Goal: Information Seeking & Learning: Learn about a topic

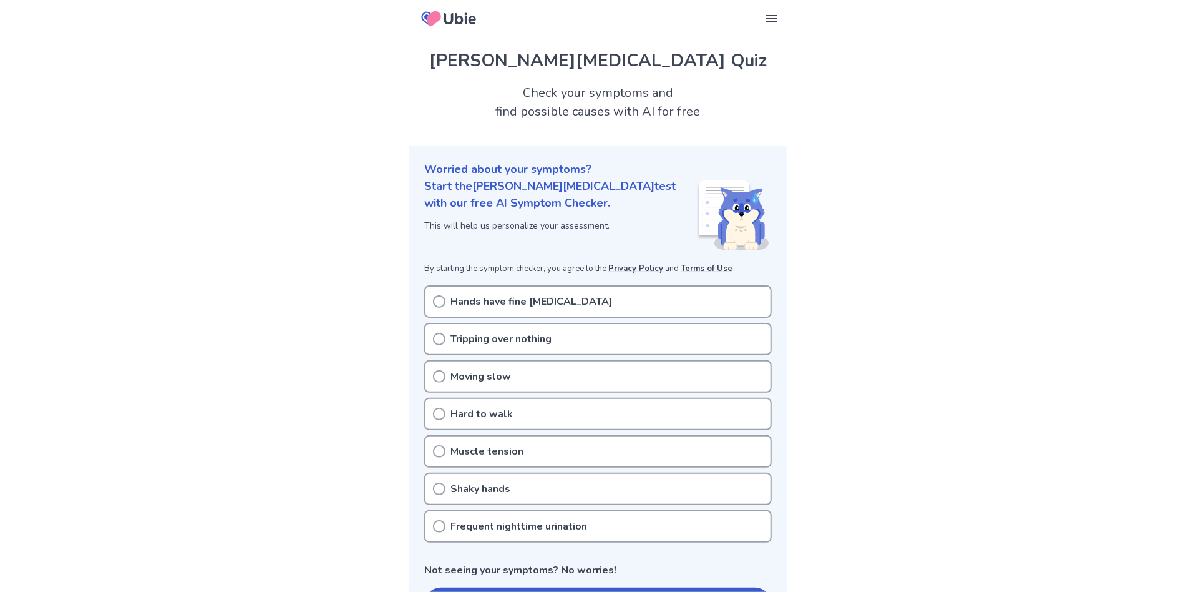
scroll to position [62, 0]
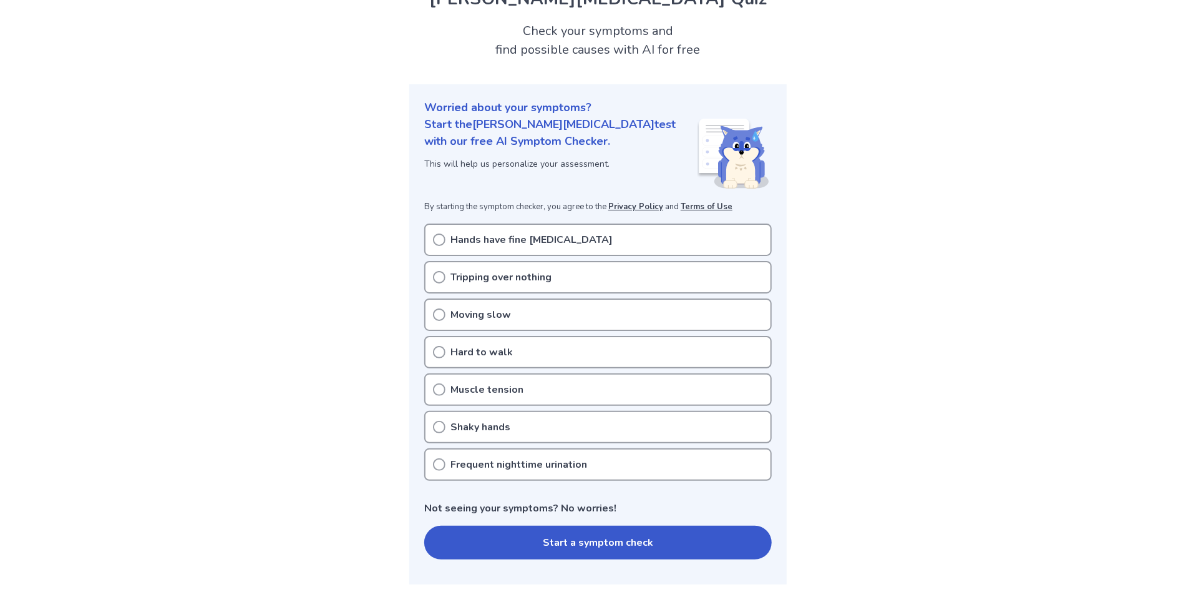
click at [436, 459] on icon at bounding box center [439, 464] width 12 height 12
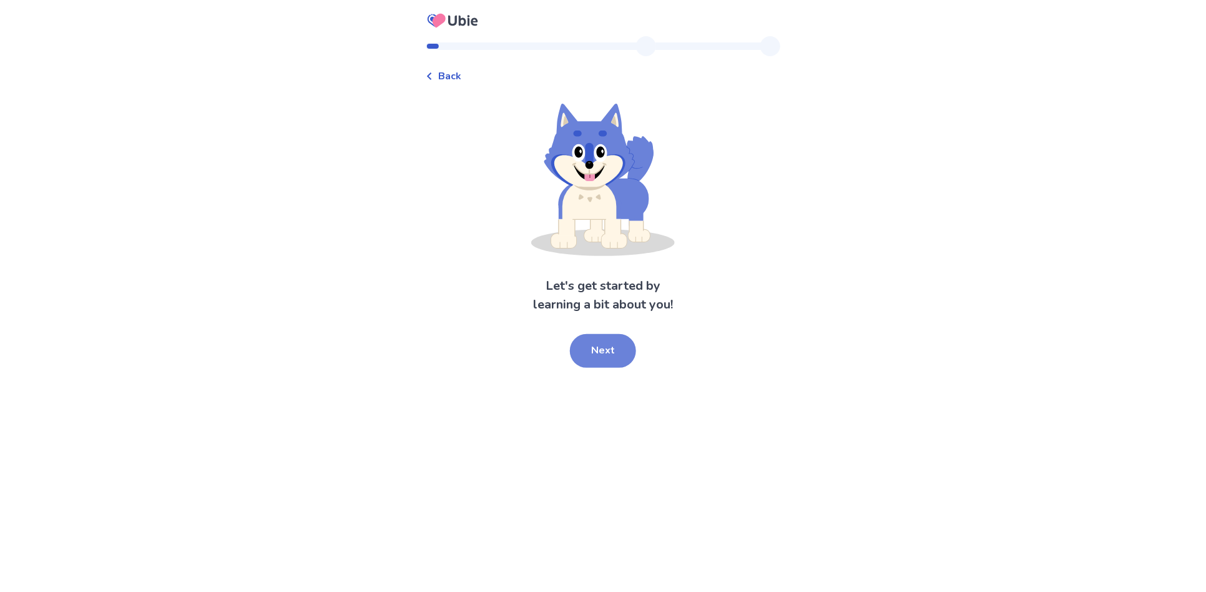
click at [600, 356] on button "Next" at bounding box center [603, 351] width 66 height 34
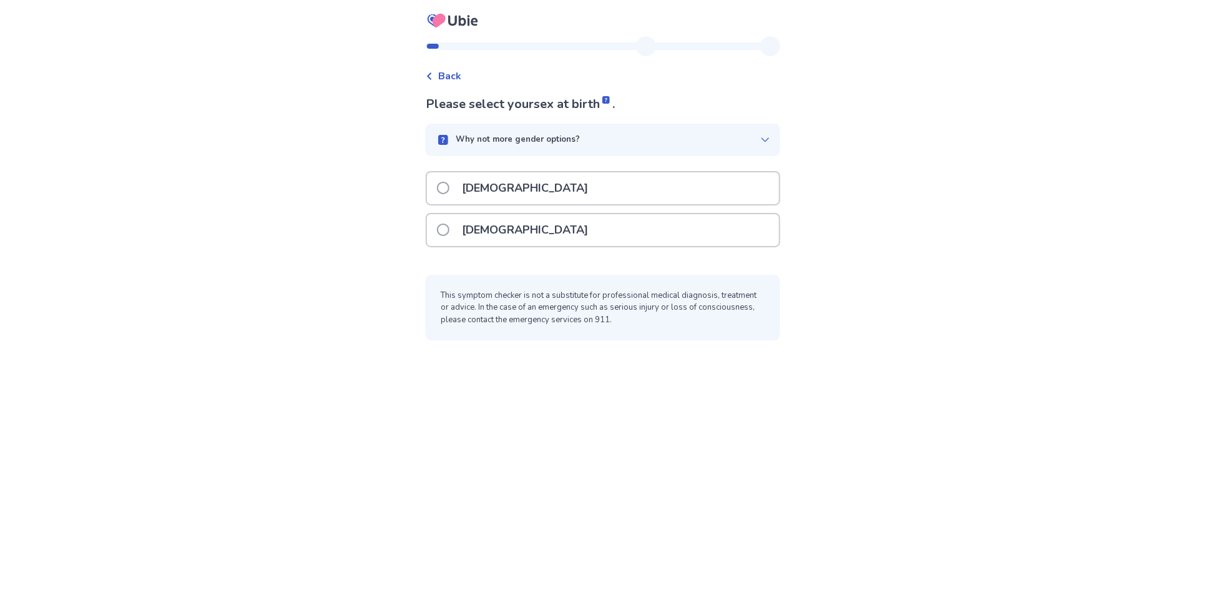
click at [449, 188] on span at bounding box center [443, 188] width 12 height 12
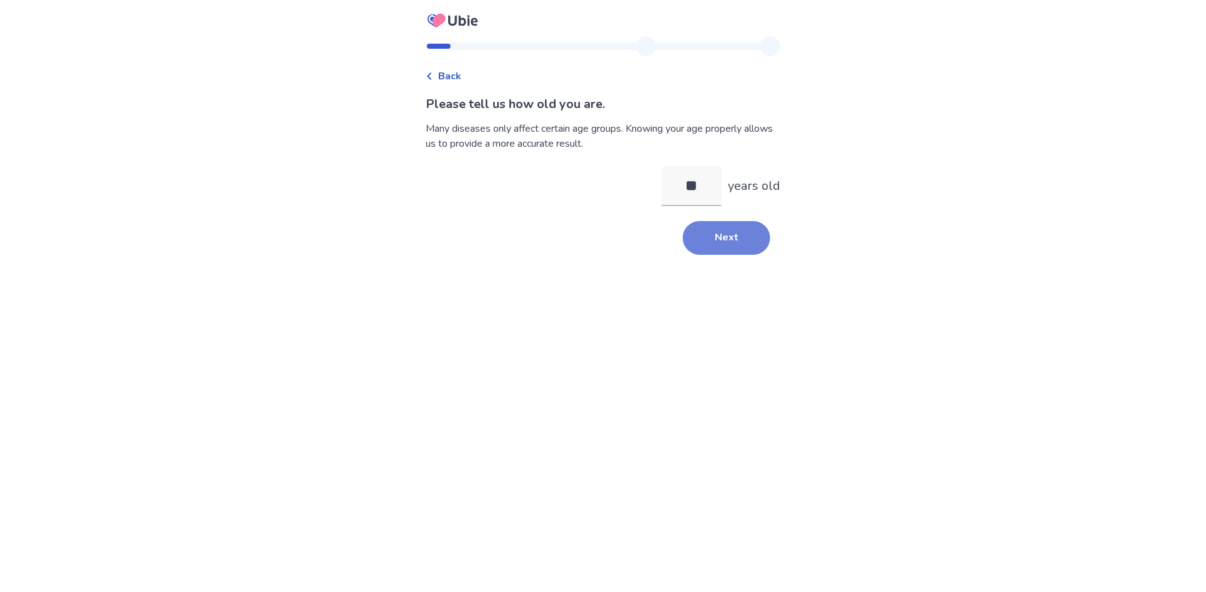
type input "**"
click at [717, 236] on button "Next" at bounding box center [726, 238] width 87 height 34
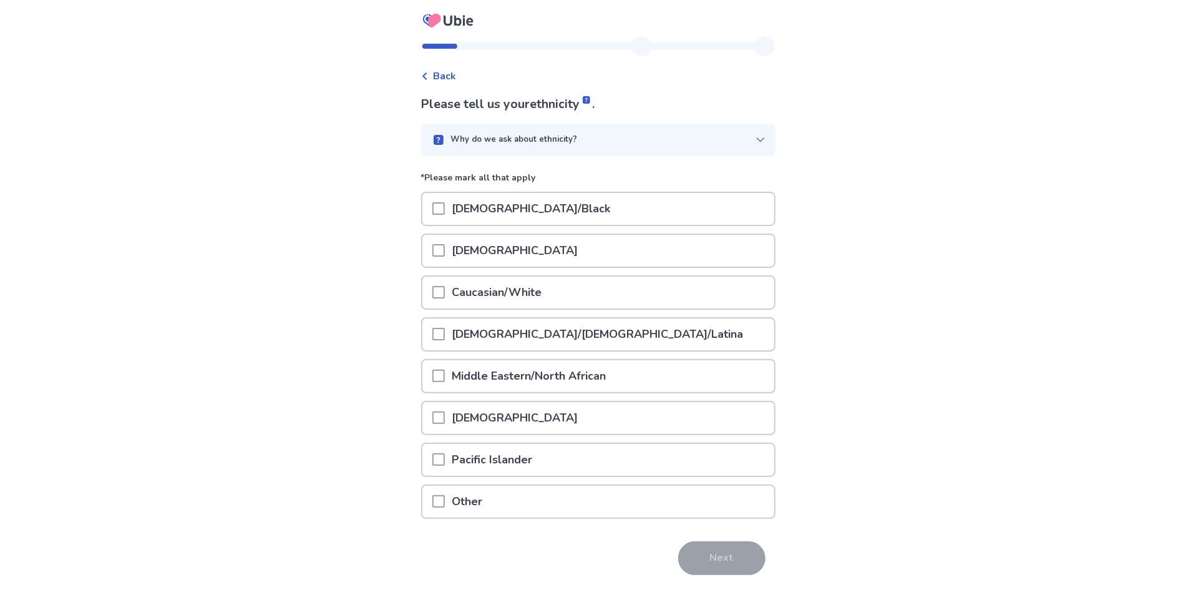
click at [445, 292] on span at bounding box center [438, 292] width 12 height 12
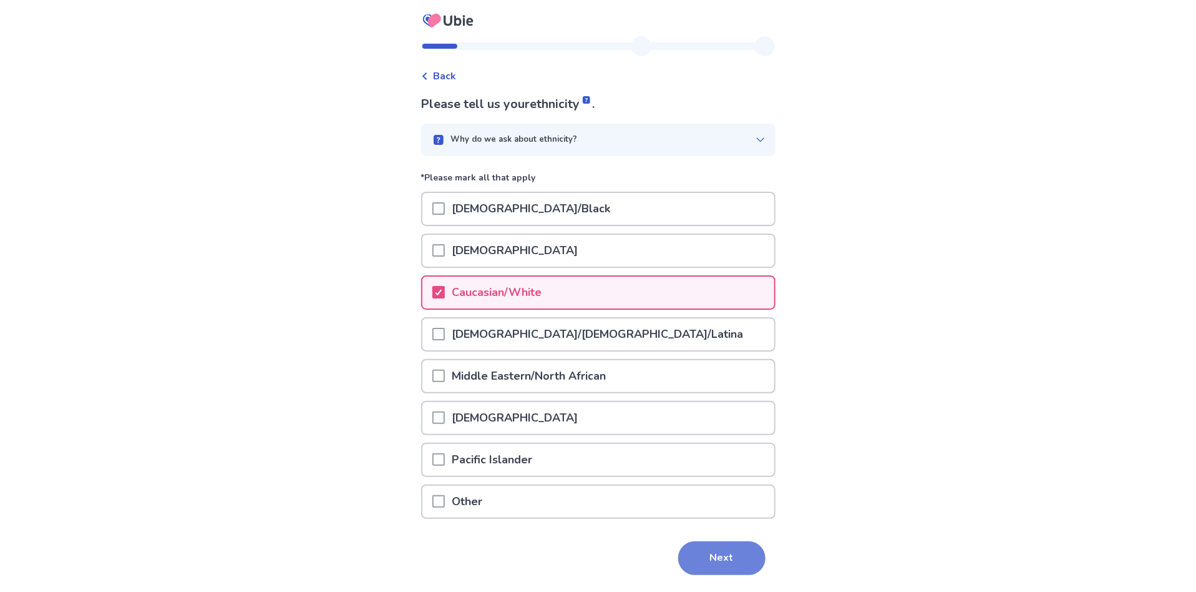
click at [713, 555] on button "Next" at bounding box center [721, 558] width 87 height 34
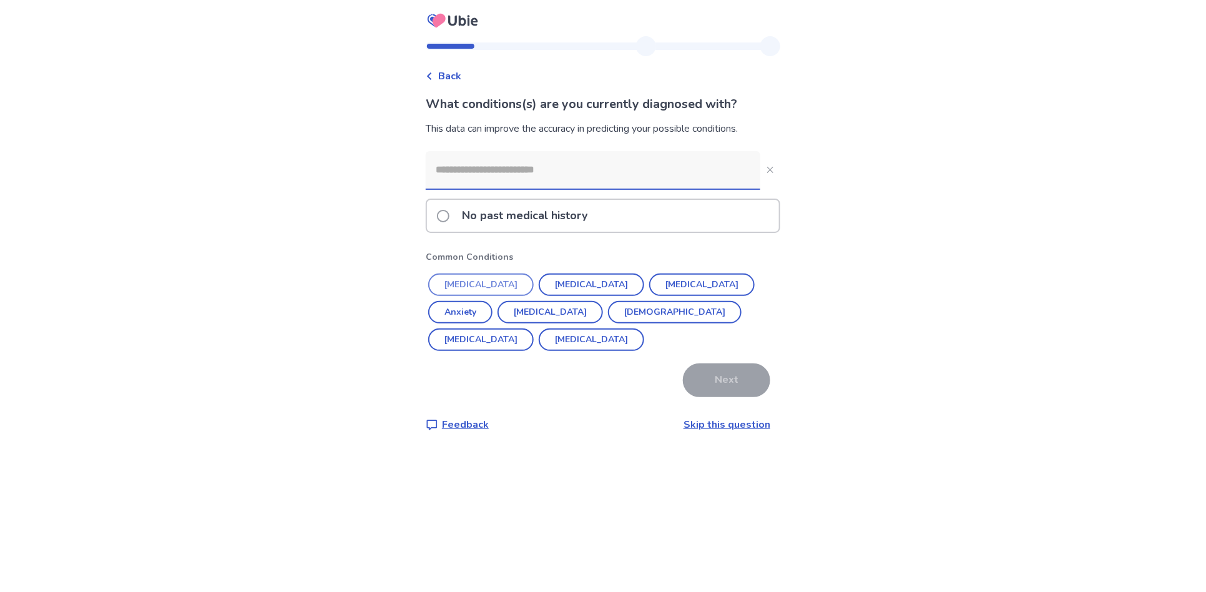
click at [488, 286] on button "Hypertension" at bounding box center [480, 284] width 105 height 22
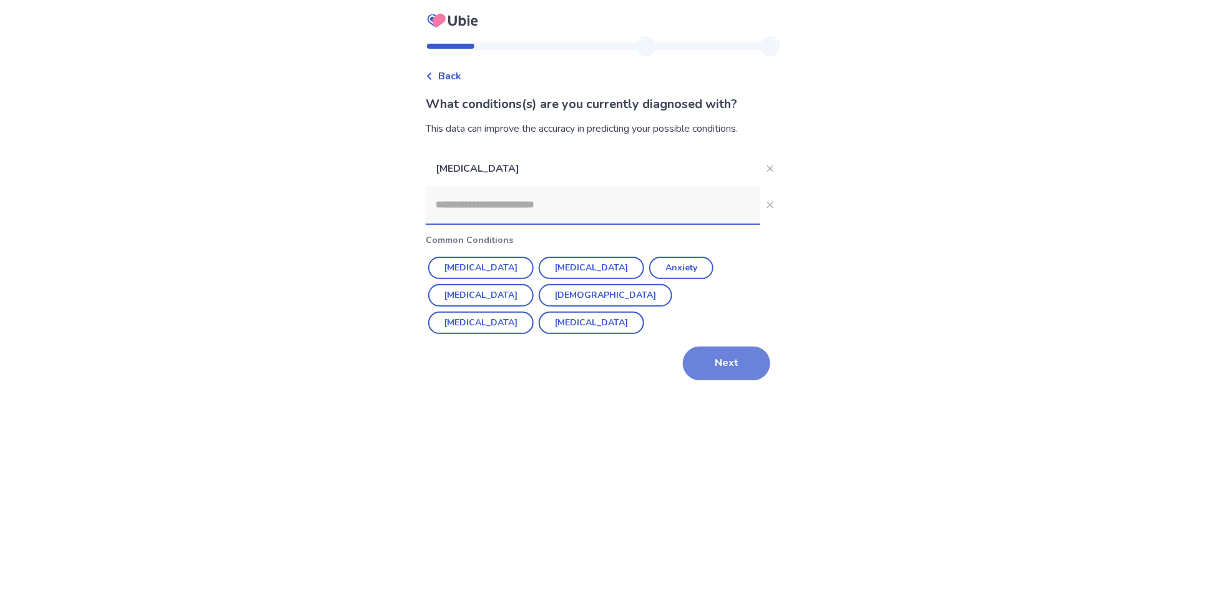
click at [716, 359] on button "Next" at bounding box center [726, 363] width 87 height 34
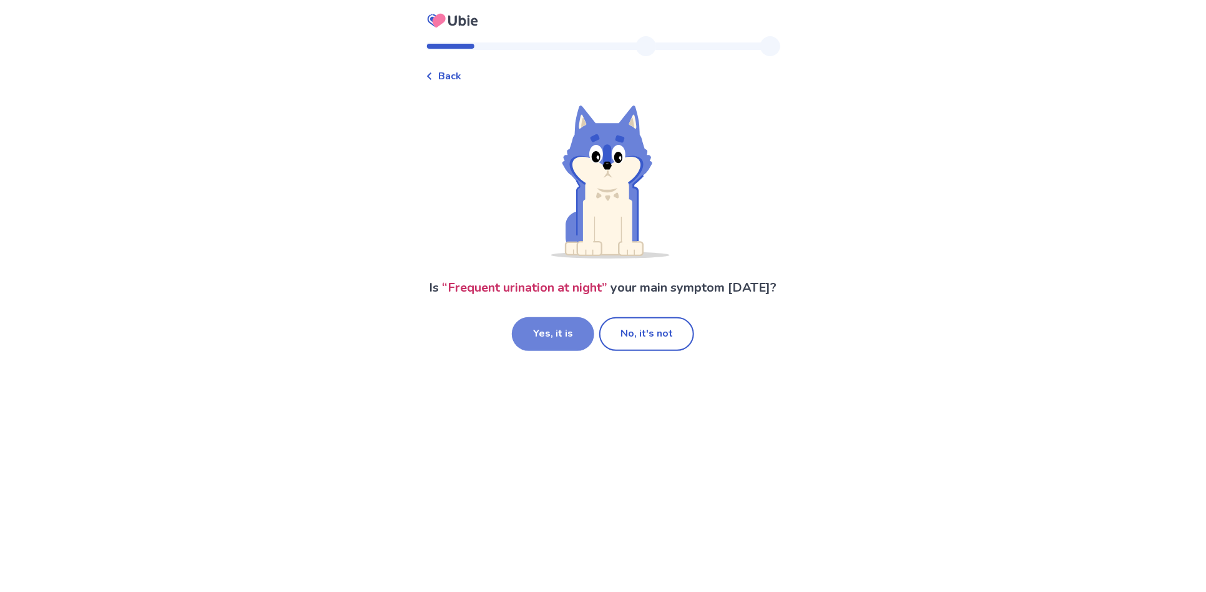
click at [555, 351] on button "Yes, it is" at bounding box center [553, 334] width 82 height 34
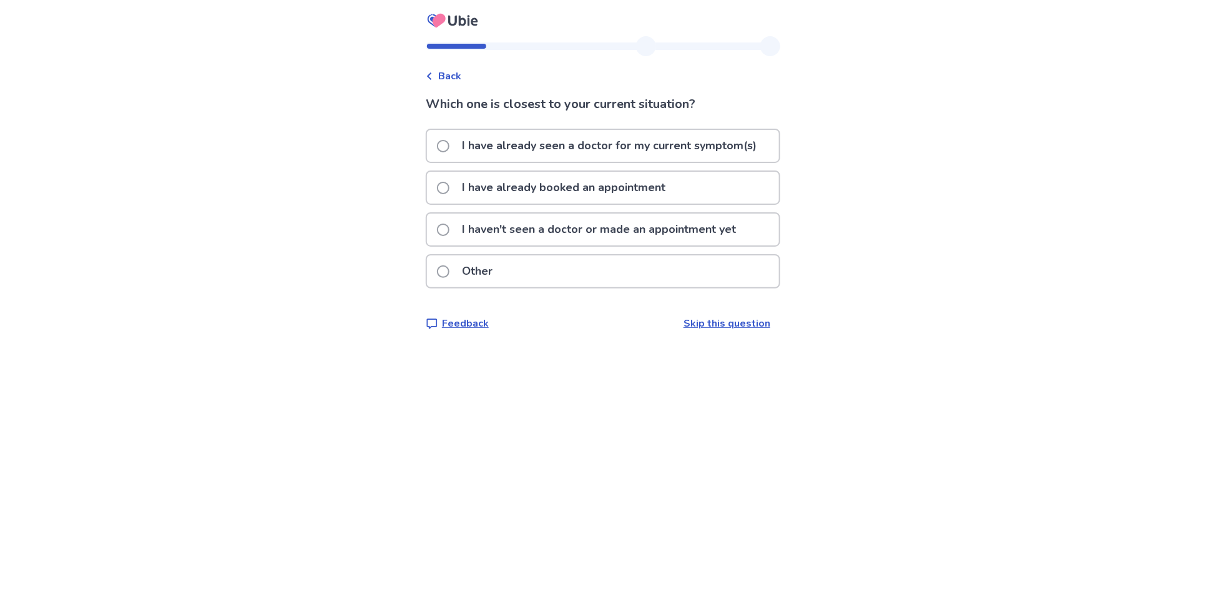
click at [449, 142] on span at bounding box center [443, 146] width 12 height 12
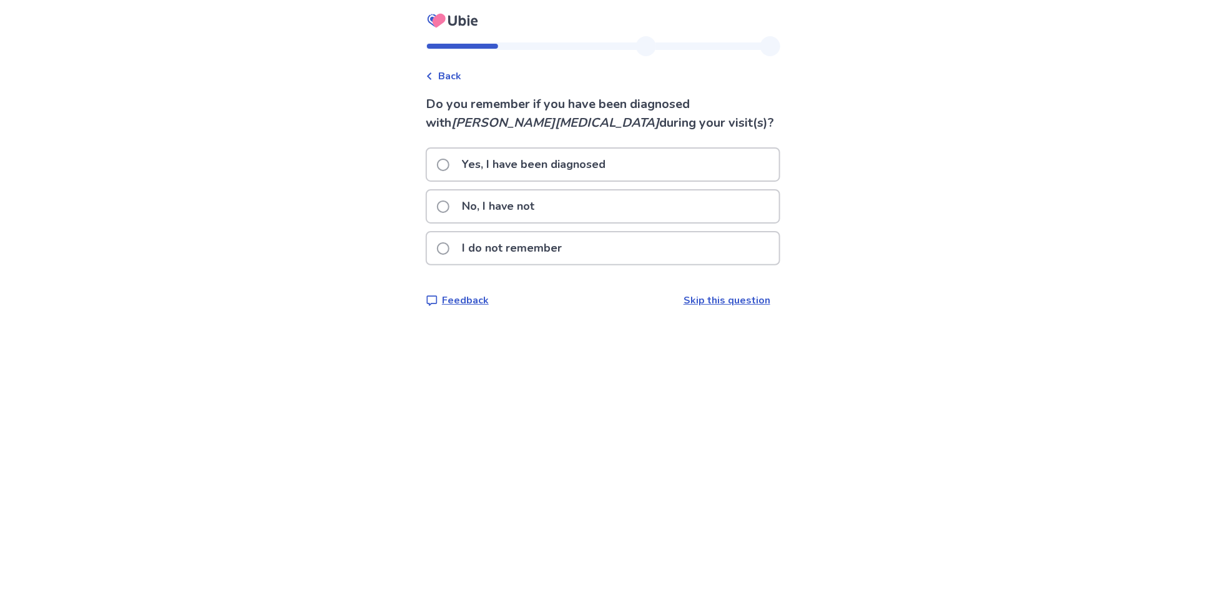
click at [449, 207] on span at bounding box center [443, 206] width 12 height 12
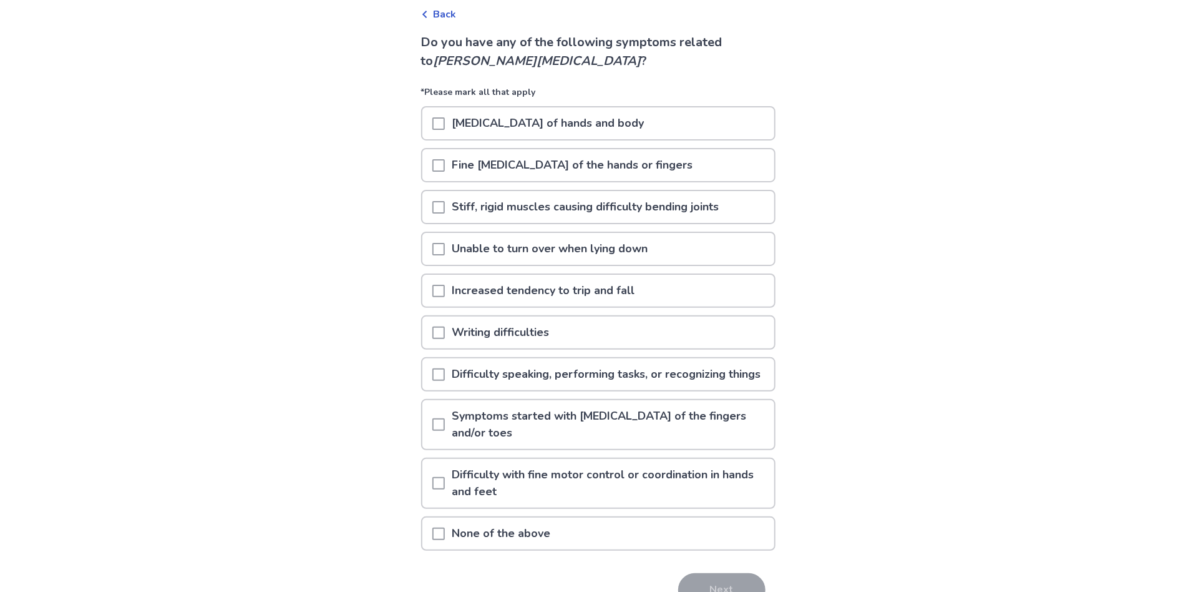
scroll to position [124, 0]
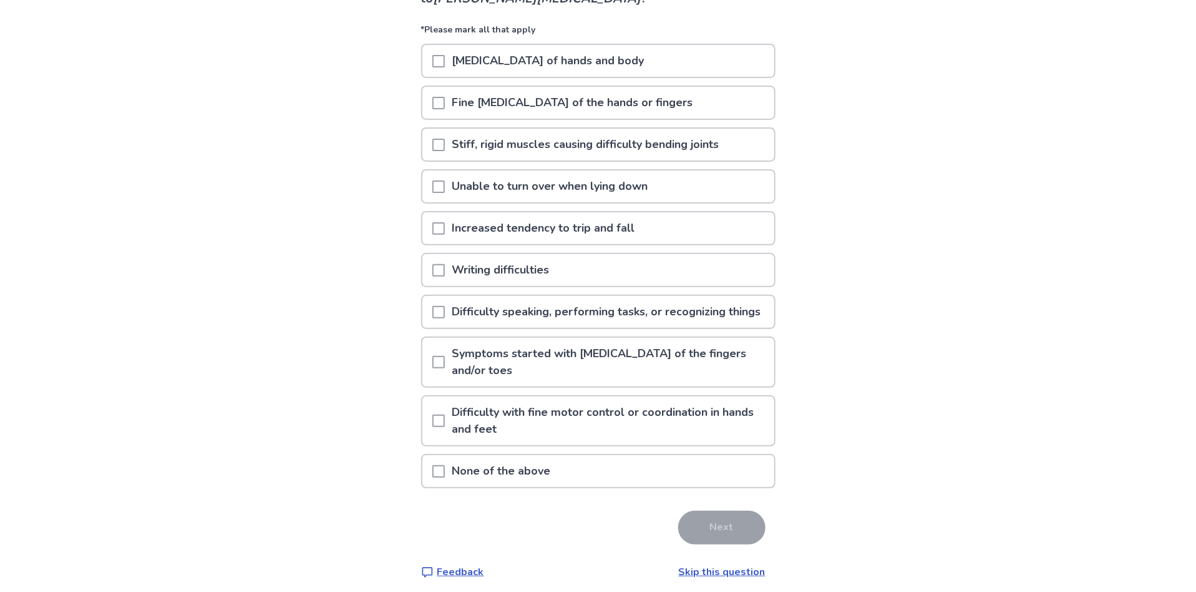
click at [444, 477] on span at bounding box center [438, 471] width 12 height 12
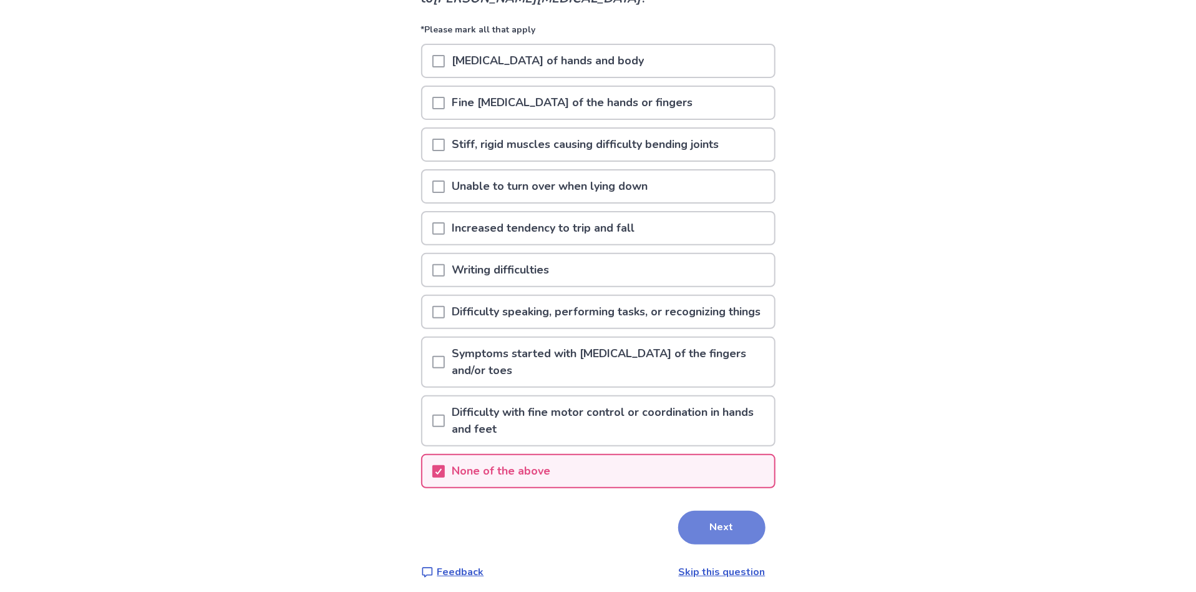
click at [709, 539] on button "Next" at bounding box center [721, 527] width 87 height 34
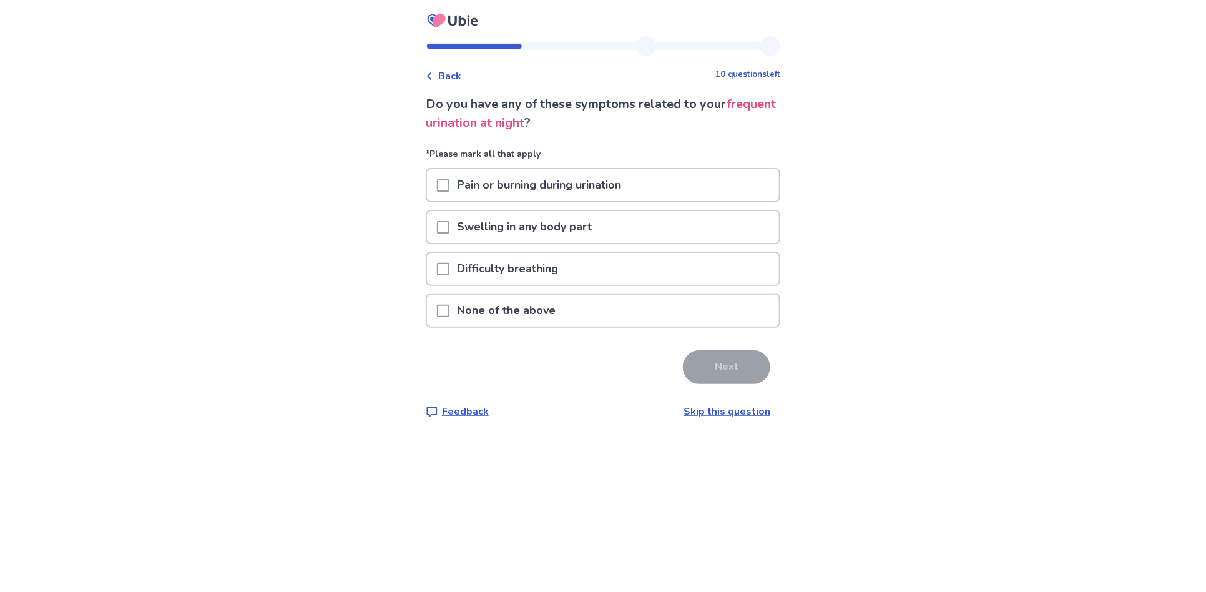
click at [449, 308] on span at bounding box center [443, 311] width 12 height 12
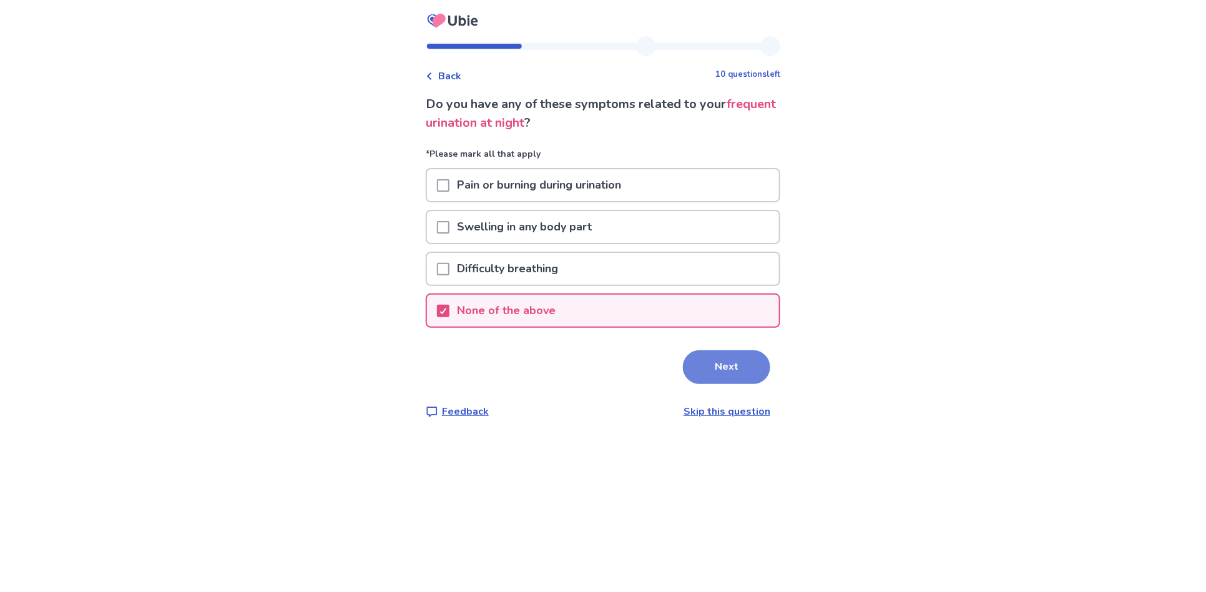
click at [713, 364] on button "Next" at bounding box center [726, 367] width 87 height 34
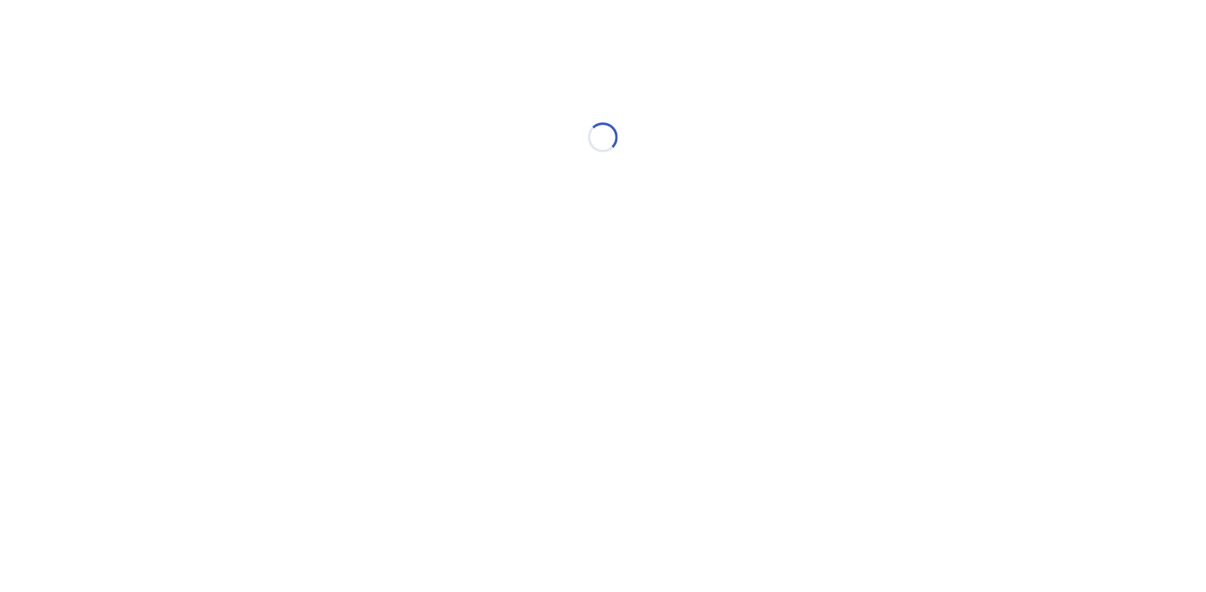
select select "*"
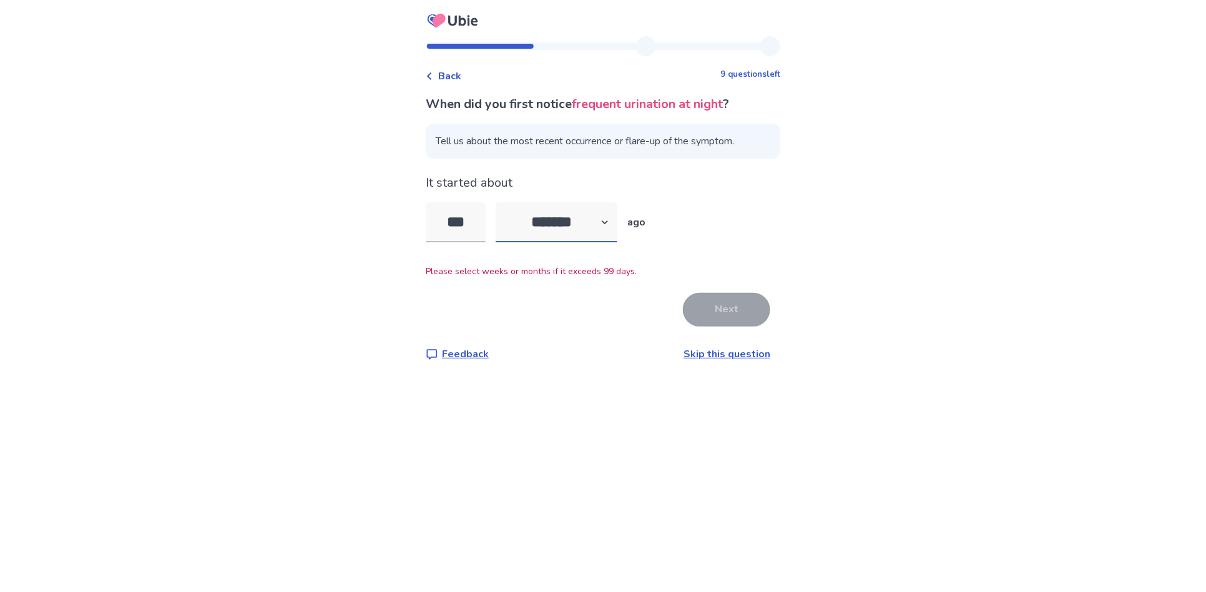
click at [613, 222] on select "******* ****** ******* ******** *******" at bounding box center [556, 222] width 122 height 40
click at [503, 202] on select "******* ****** ******* ******** *******" at bounding box center [556, 222] width 122 height 40
click at [480, 222] on input "***" at bounding box center [456, 222] width 60 height 40
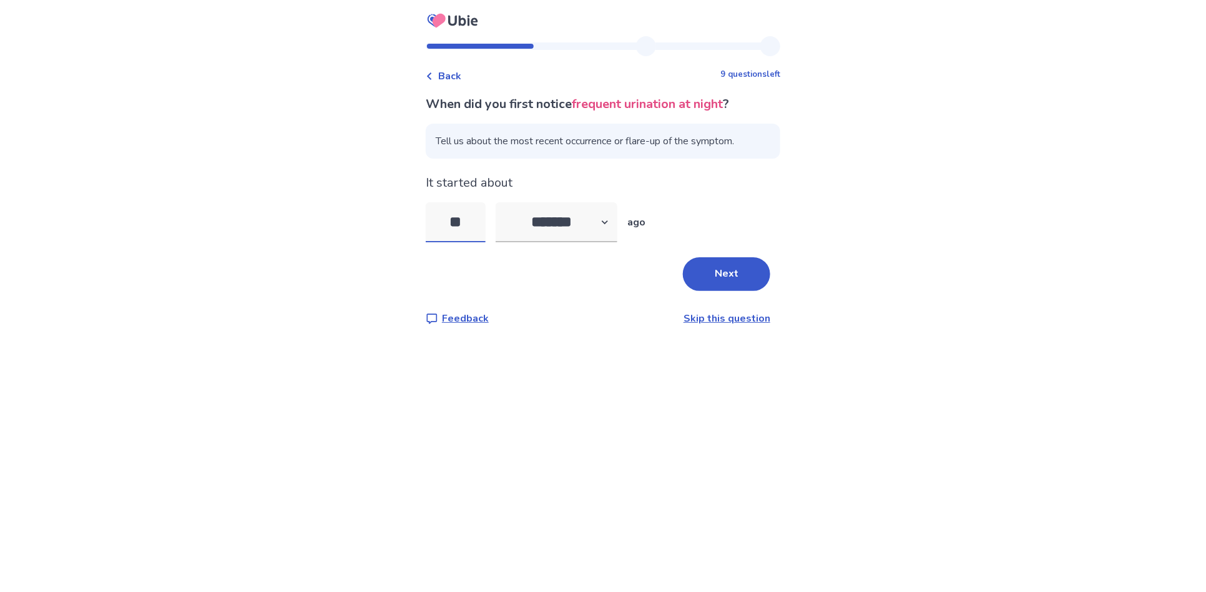
type input "*"
type input "**"
click at [612, 223] on select "******* ****** ******* ******** *******" at bounding box center [556, 222] width 122 height 40
select select "*"
click at [503, 202] on select "******* ****** ******* ******** *******" at bounding box center [556, 222] width 122 height 40
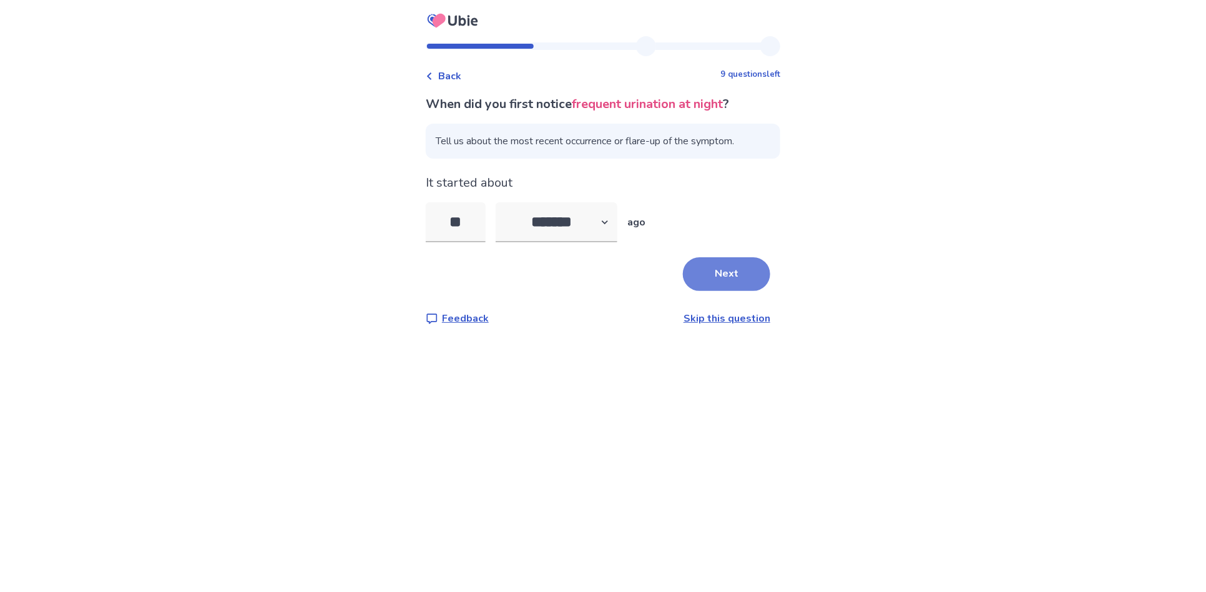
click at [727, 275] on button "Next" at bounding box center [726, 274] width 87 height 34
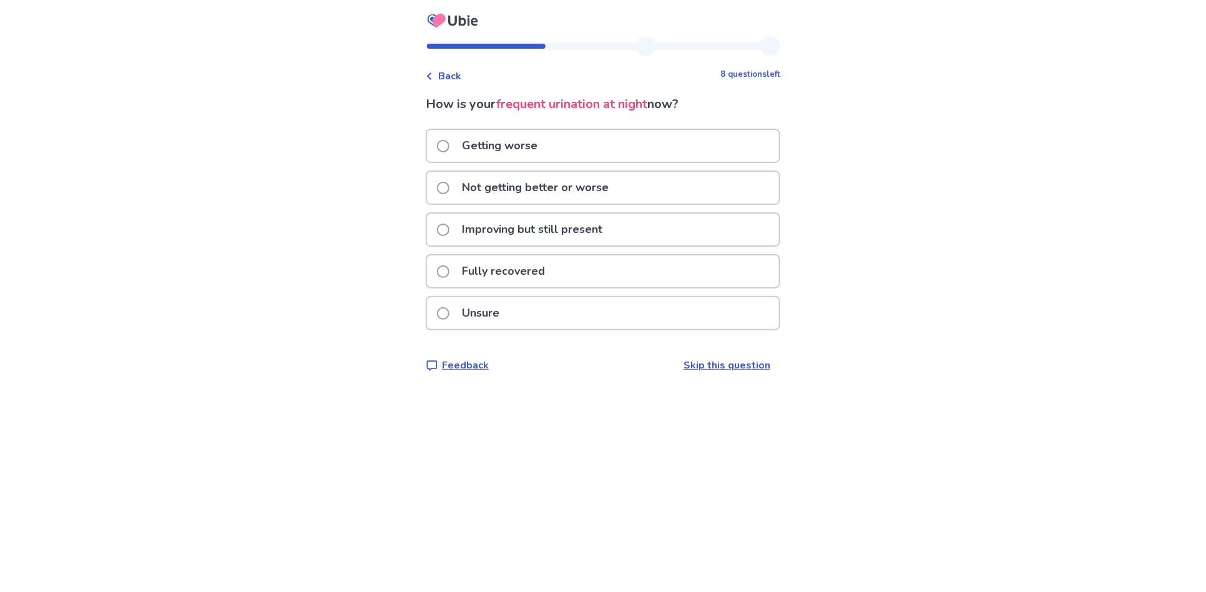
click at [449, 225] on span at bounding box center [443, 229] width 12 height 12
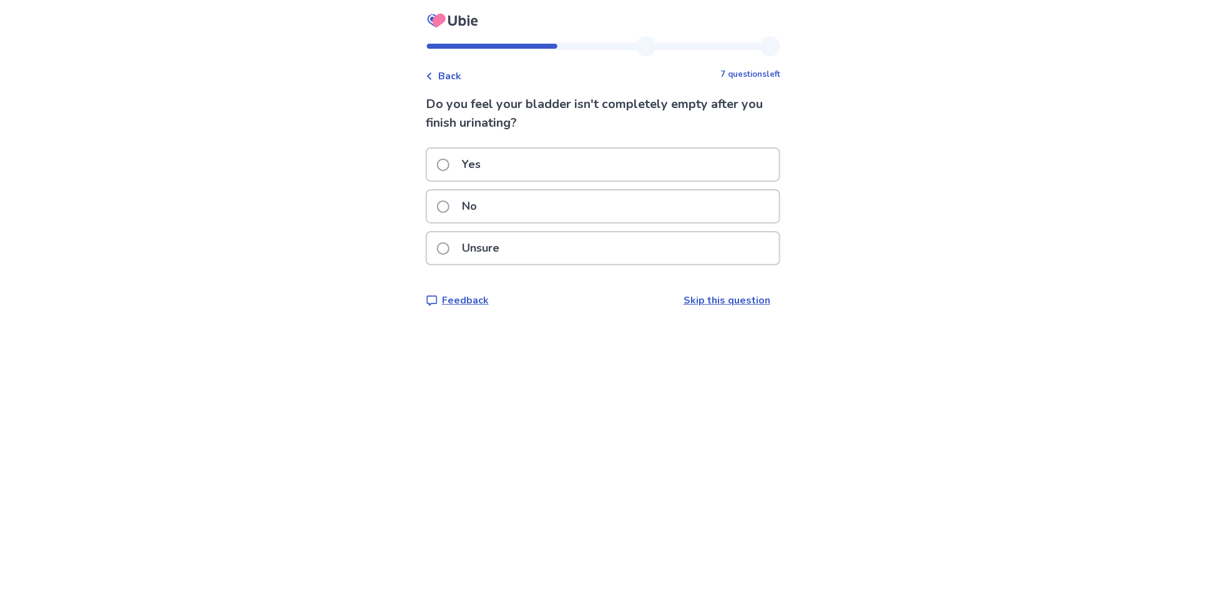
click at [447, 162] on span at bounding box center [443, 164] width 12 height 12
click at [449, 244] on span at bounding box center [443, 248] width 12 height 12
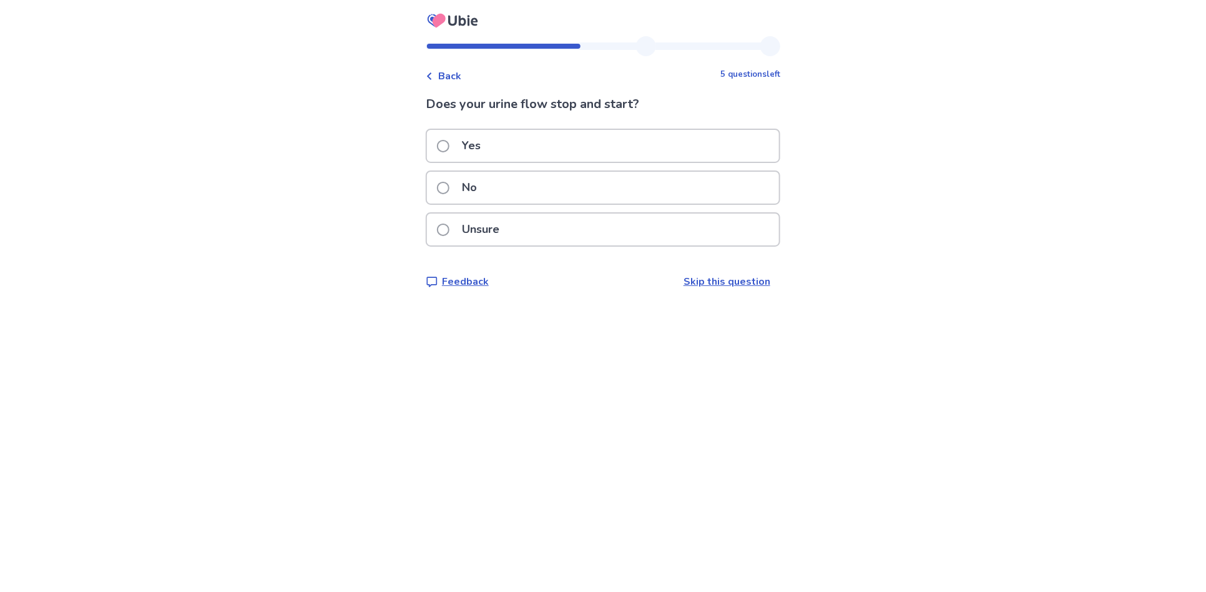
click at [449, 187] on span at bounding box center [443, 188] width 12 height 12
click at [447, 144] on span at bounding box center [443, 146] width 12 height 12
click at [446, 145] on span at bounding box center [443, 146] width 12 height 12
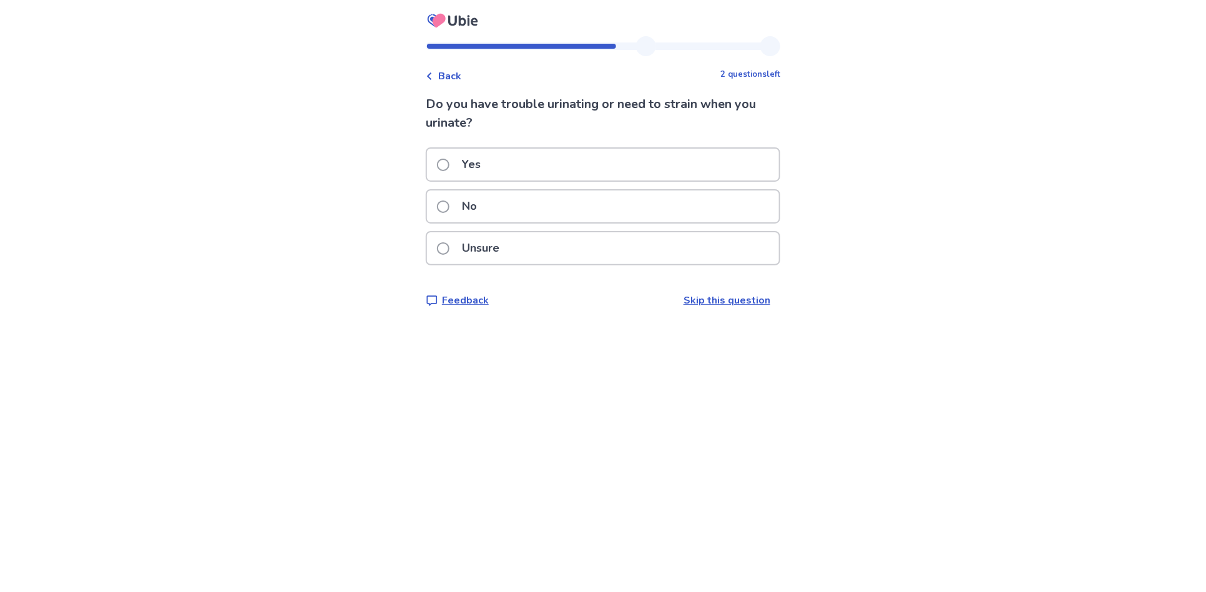
click at [447, 204] on span at bounding box center [443, 206] width 12 height 12
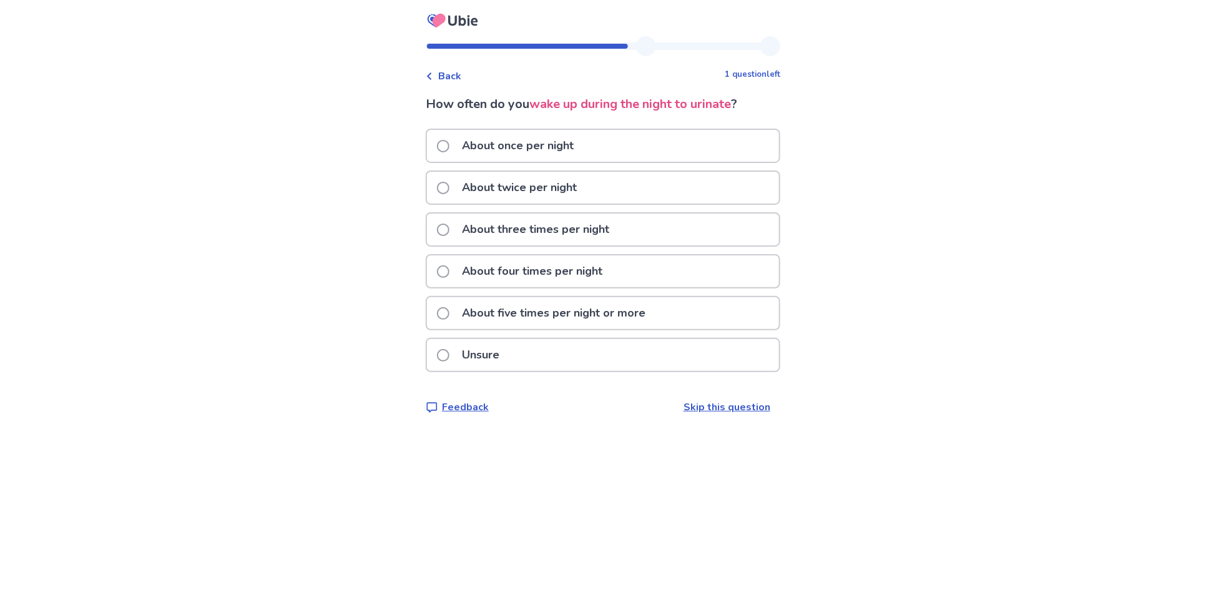
click at [449, 187] on span at bounding box center [443, 188] width 12 height 12
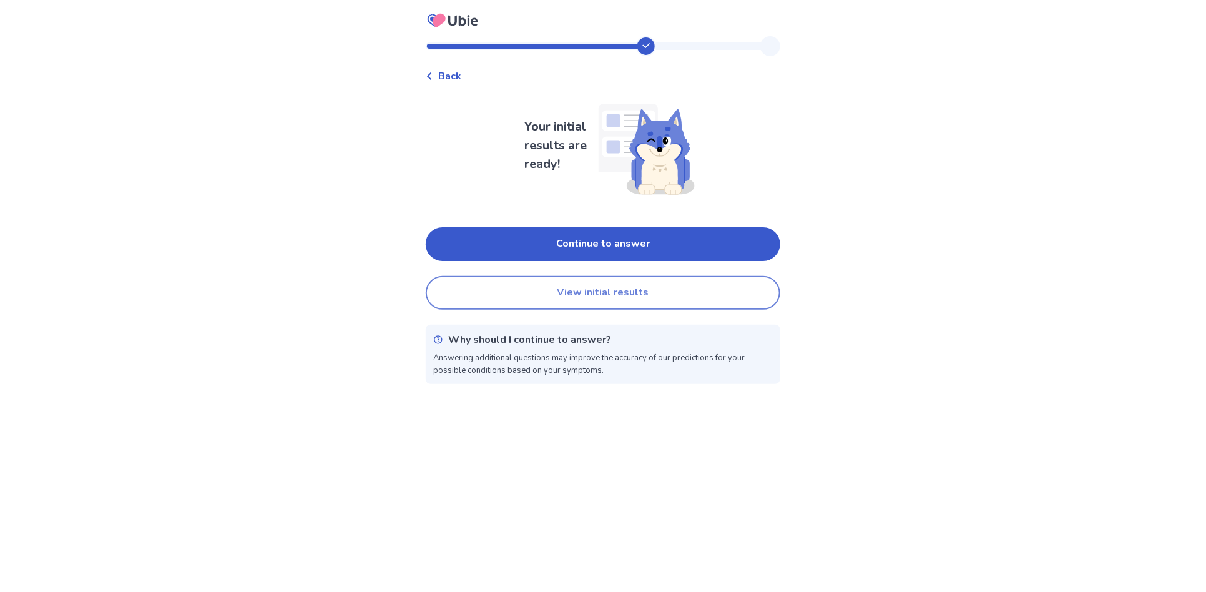
click at [593, 293] on button "View initial results" at bounding box center [603, 293] width 354 height 34
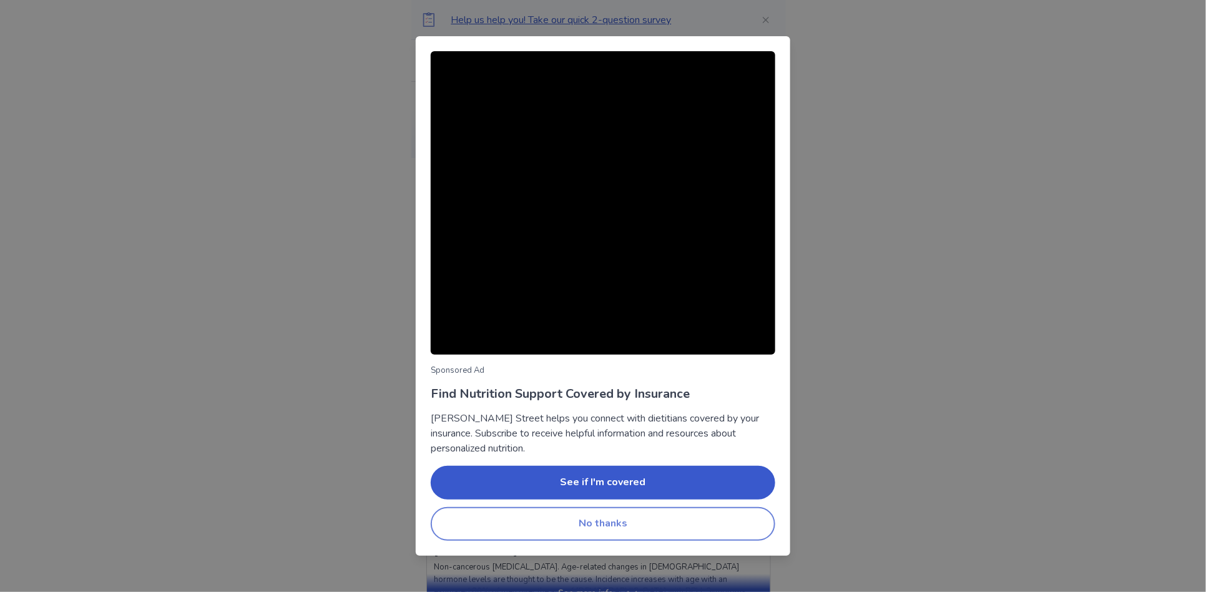
click at [629, 522] on button "No thanks" at bounding box center [603, 524] width 344 height 34
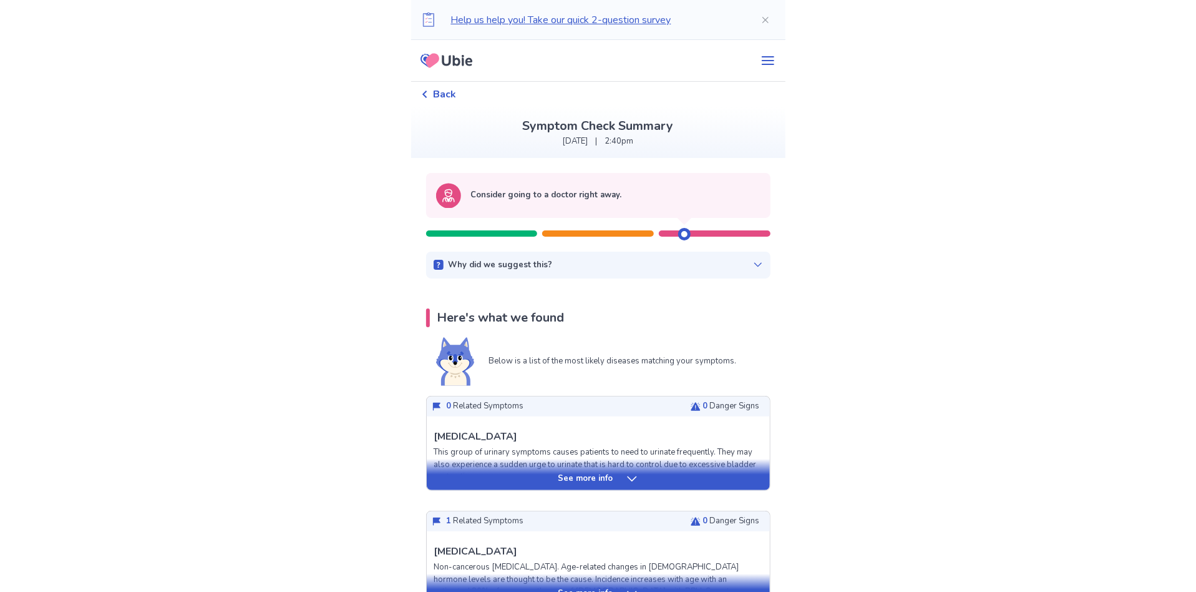
click at [753, 263] on icon at bounding box center [758, 265] width 10 height 10
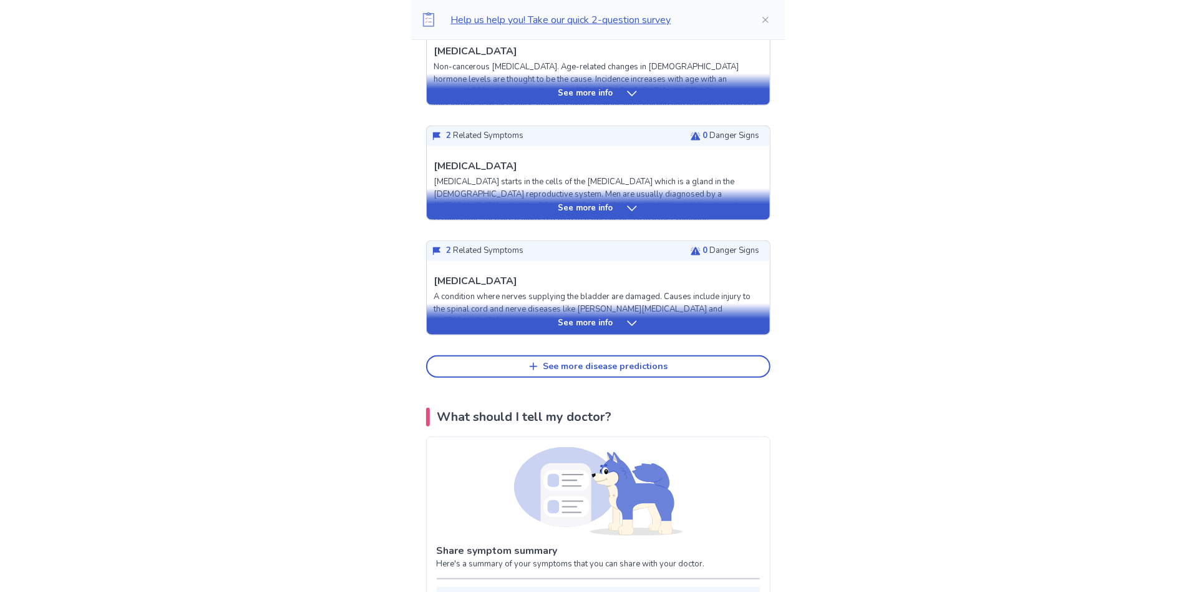
scroll to position [749, 0]
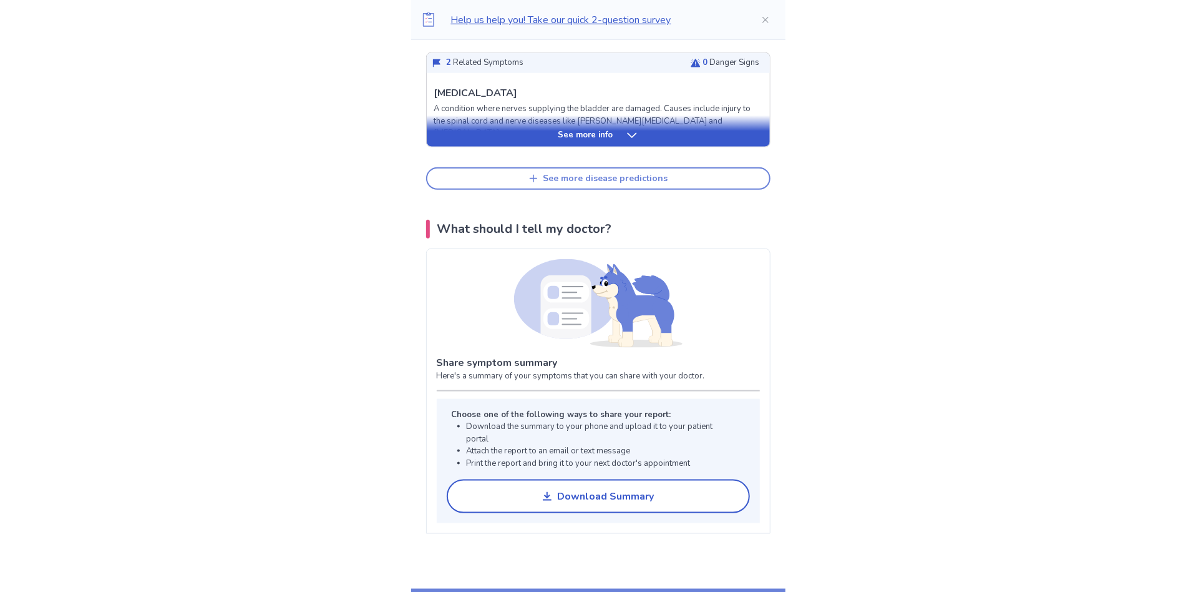
click at [580, 175] on div "See more disease predictions" at bounding box center [605, 178] width 125 height 11
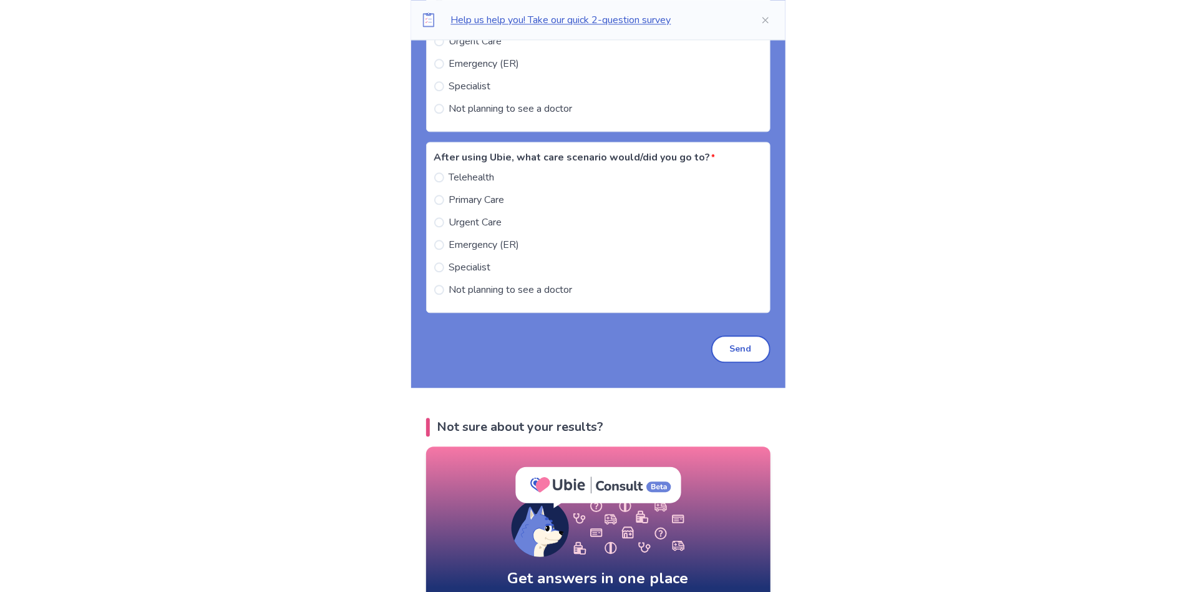
scroll to position [1810, 0]
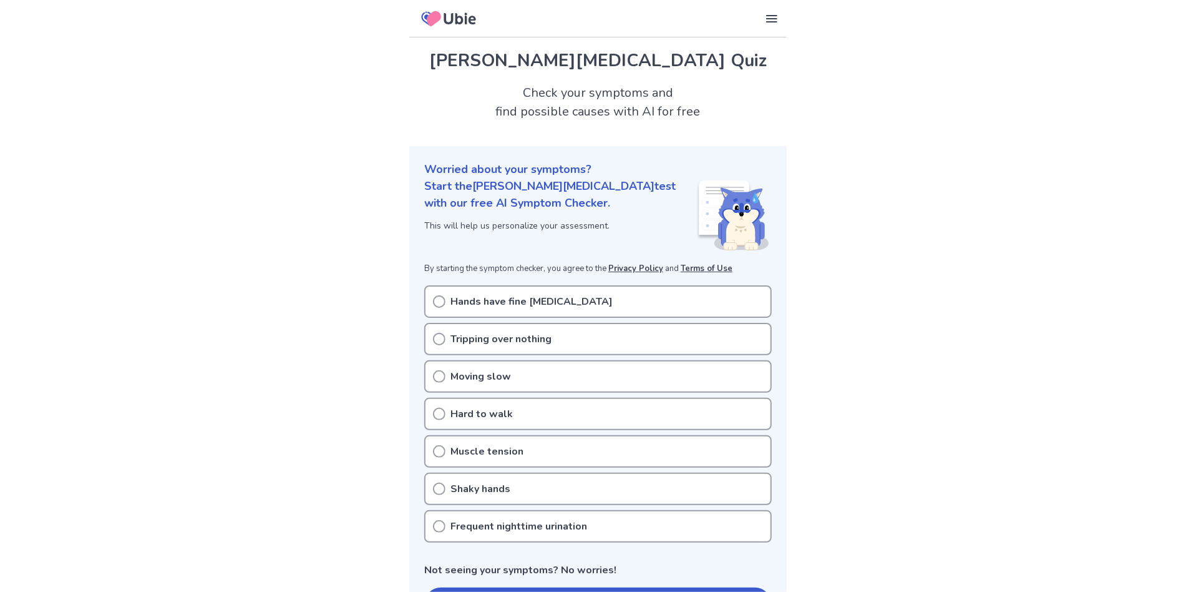
scroll to position [62, 0]
